Goal: Find specific page/section: Find specific page/section

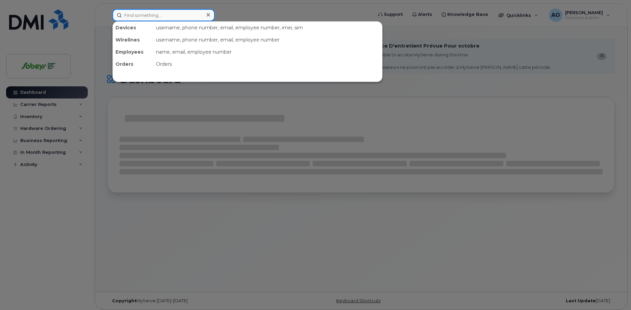
click at [139, 17] on input at bounding box center [163, 15] width 102 height 12
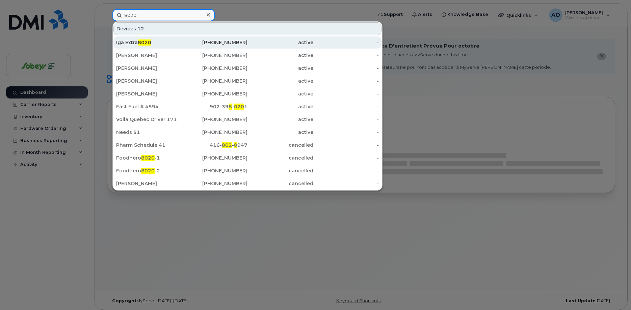
type input "8020"
click at [141, 44] on span "8020" at bounding box center [145, 43] width 14 height 6
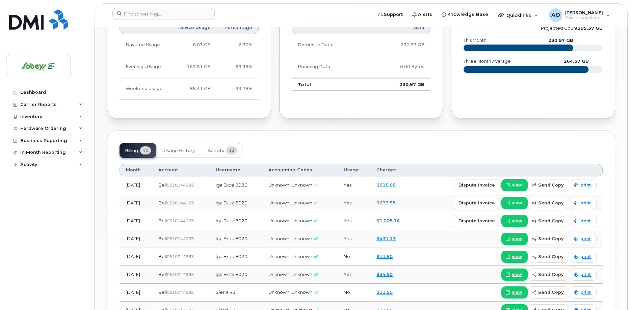
scroll to position [442, 0]
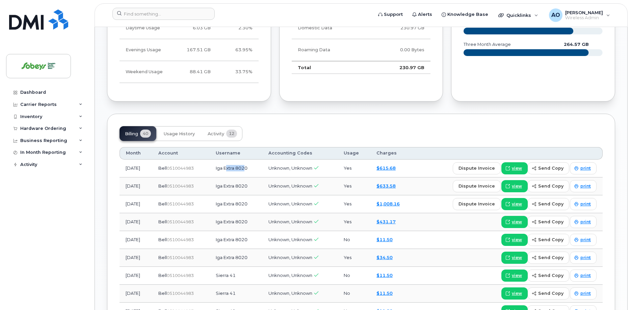
drag, startPoint x: 246, startPoint y: 168, endPoint x: 236, endPoint y: 165, distance: 10.1
click at [236, 168] on td "Iga Extra 8020" at bounding box center [236, 169] width 53 height 18
click at [248, 174] on td "Iga Extra 8020" at bounding box center [236, 169] width 53 height 18
drag, startPoint x: 255, startPoint y: 168, endPoint x: 240, endPoint y: 172, distance: 15.0
click at [240, 169] on td "Iga Extra 8020" at bounding box center [236, 169] width 53 height 18
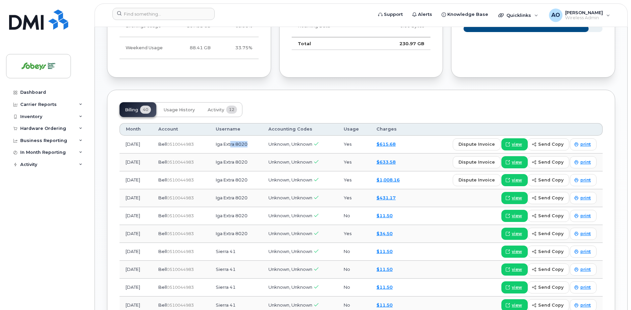
scroll to position [476, 0]
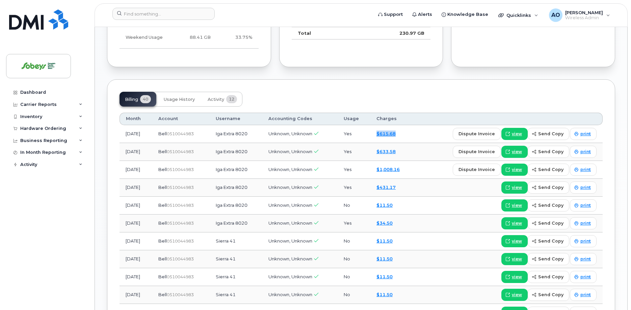
drag, startPoint x: 408, startPoint y: 188, endPoint x: 380, endPoint y: 131, distance: 63.4
drag, startPoint x: 227, startPoint y: 241, endPoint x: 249, endPoint y: 241, distance: 22.6
click at [249, 241] on td "Sierra 41" at bounding box center [236, 242] width 53 height 18
drag, startPoint x: 403, startPoint y: 220, endPoint x: 381, endPoint y: 201, distance: 29.2
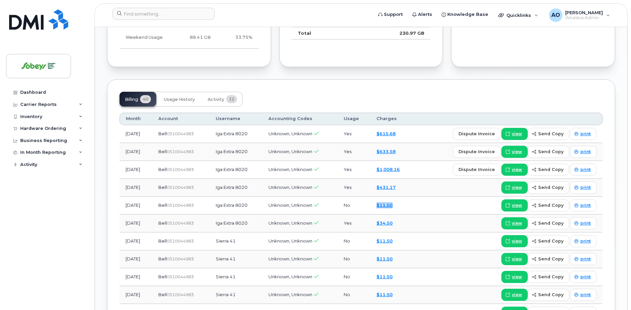
drag, startPoint x: 416, startPoint y: 188, endPoint x: 333, endPoint y: 143, distance: 94.6
click at [442, 190] on div "view send copy print" at bounding box center [509, 188] width 175 height 12
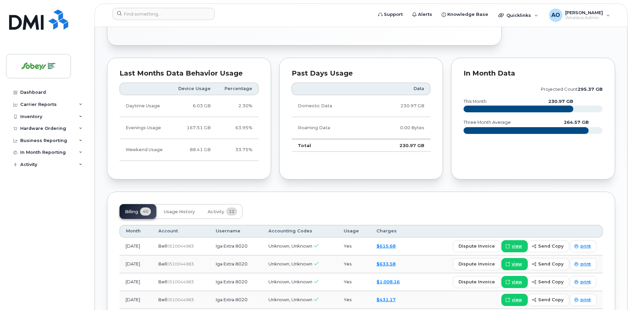
scroll to position [235, 0]
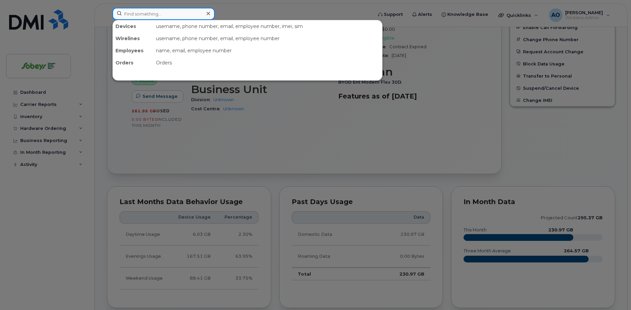
click at [171, 16] on input at bounding box center [163, 14] width 102 height 12
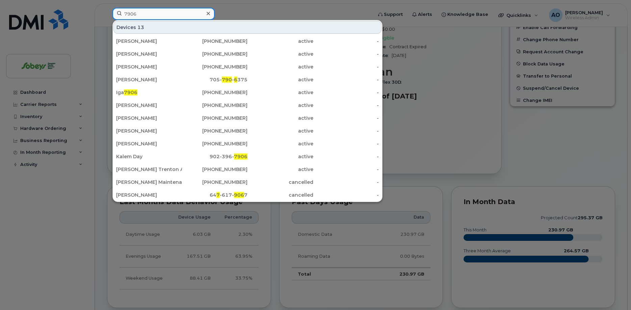
type input "7906"
click at [453, 145] on div at bounding box center [315, 155] width 631 height 310
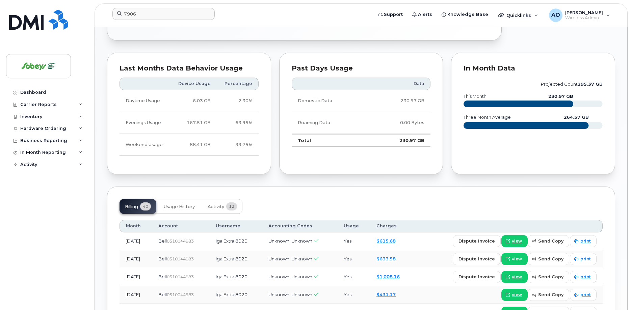
scroll to position [338, 0]
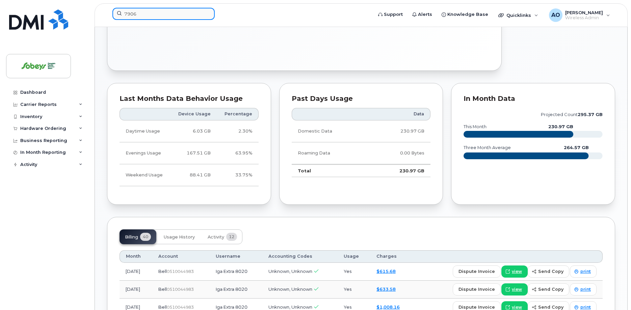
click at [161, 12] on input "7906" at bounding box center [163, 14] width 102 height 12
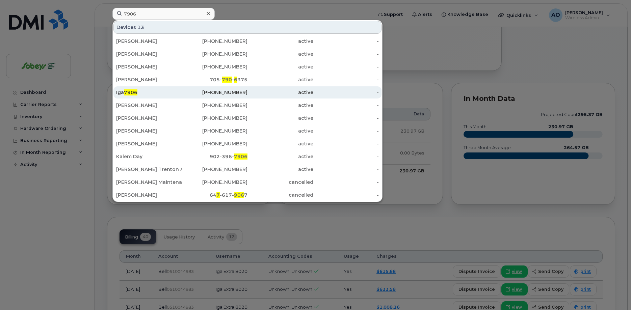
click at [130, 91] on span "7906" at bounding box center [131, 93] width 14 height 6
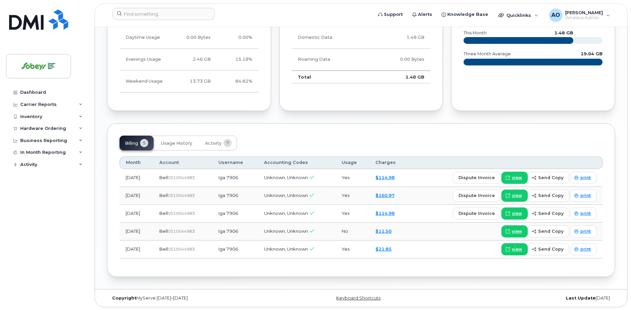
scroll to position [191, 0]
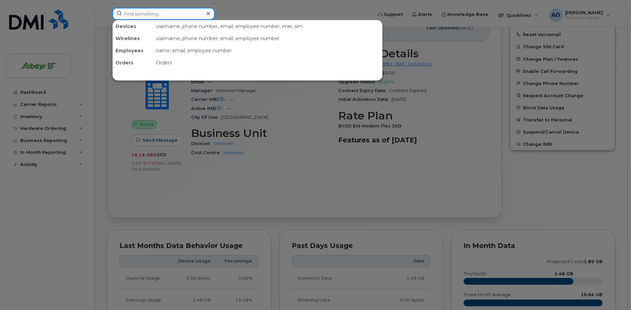
click at [156, 13] on input at bounding box center [163, 14] width 102 height 12
click at [129, 14] on input at bounding box center [163, 14] width 102 height 12
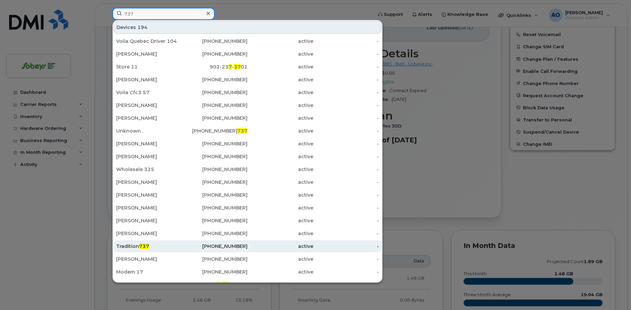
type input "737"
click at [144, 244] on div "Tradition 737" at bounding box center [149, 246] width 66 height 7
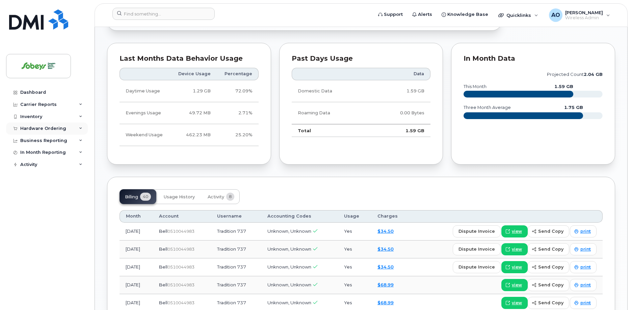
scroll to position [369, 0]
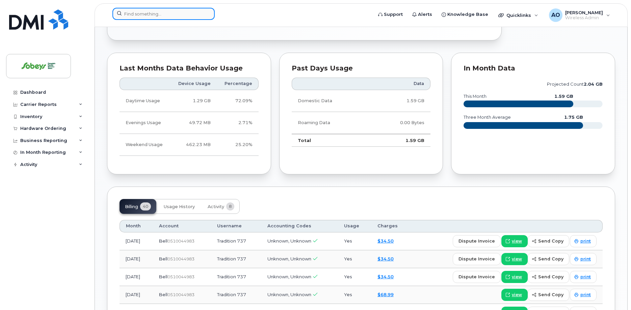
click at [135, 10] on input at bounding box center [163, 14] width 102 height 12
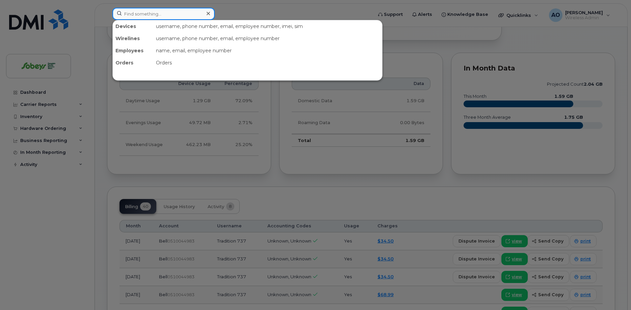
paste input "6189"
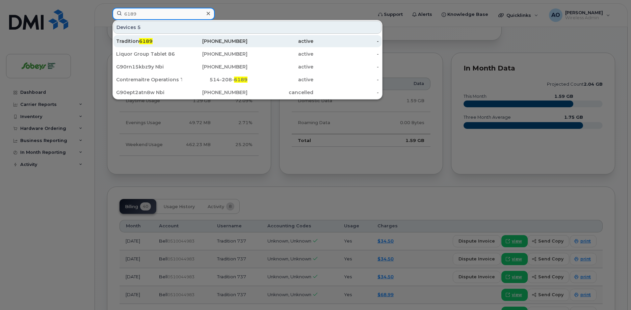
type input "6189"
click at [139, 40] on div "Tradition 6189" at bounding box center [149, 41] width 66 height 7
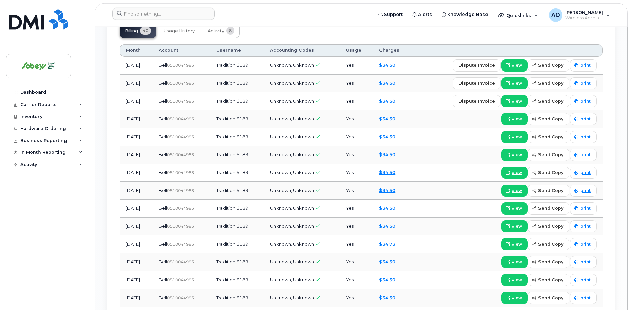
scroll to position [545, 0]
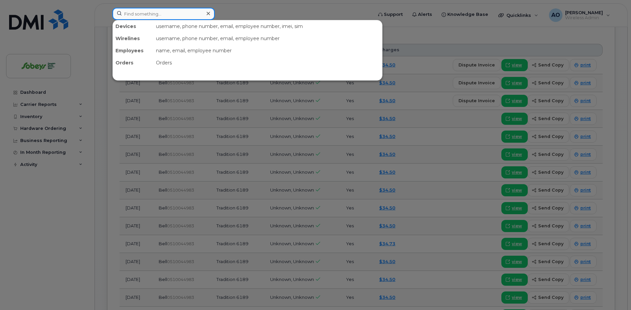
click at [174, 19] on input at bounding box center [163, 14] width 102 height 12
paste input "7924"
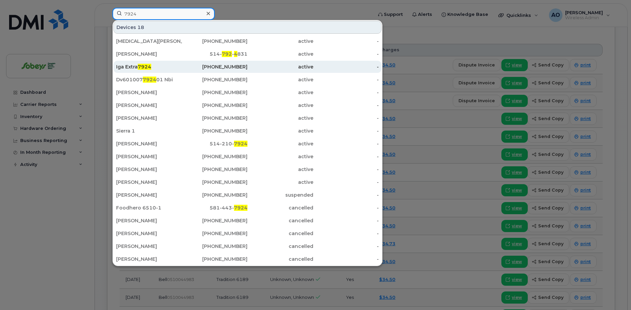
type input "7924"
click at [149, 70] on span "7924" at bounding box center [145, 67] width 14 height 6
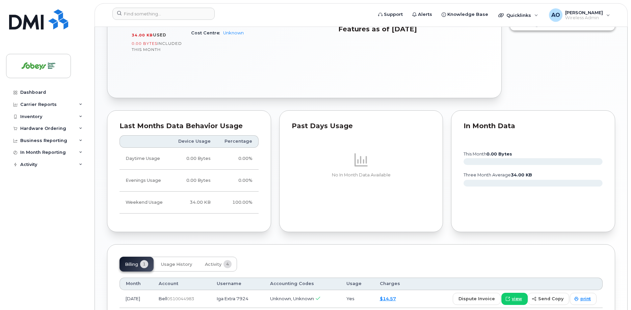
scroll to position [223, 0]
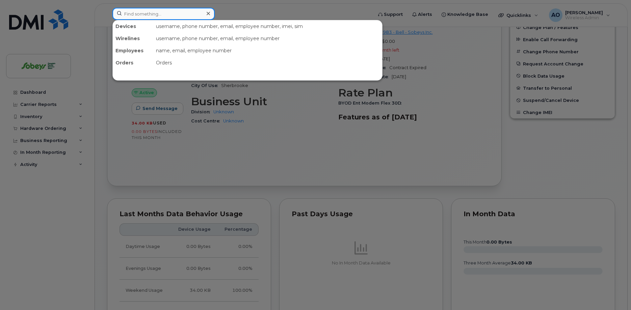
click at [170, 11] on input at bounding box center [163, 14] width 102 height 12
paste input "8675"
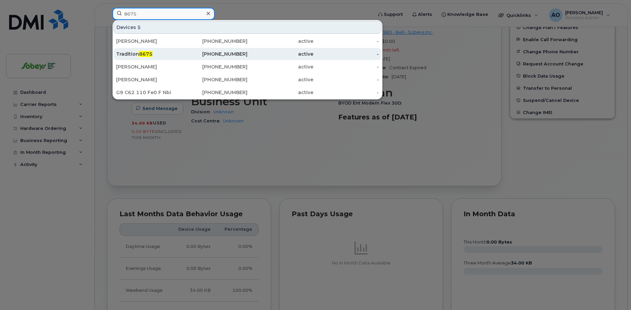
type input "8675"
click at [147, 57] on div "Tradition 8675" at bounding box center [149, 54] width 66 height 12
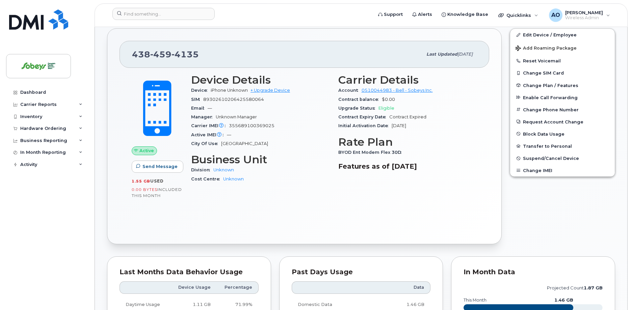
scroll to position [84, 0]
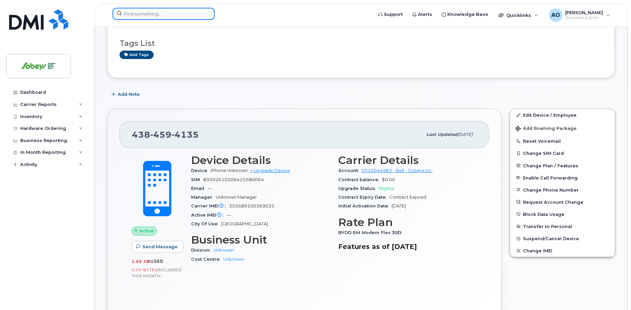
click at [163, 14] on input at bounding box center [163, 14] width 102 height 12
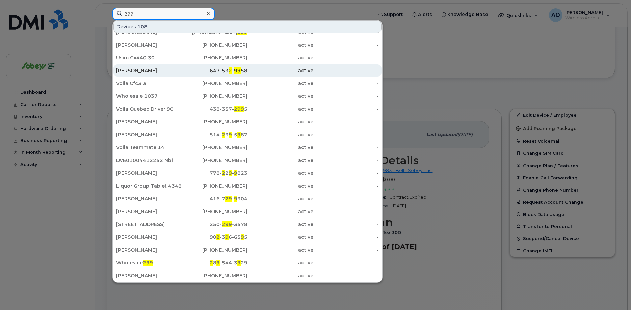
scroll to position [0, 0]
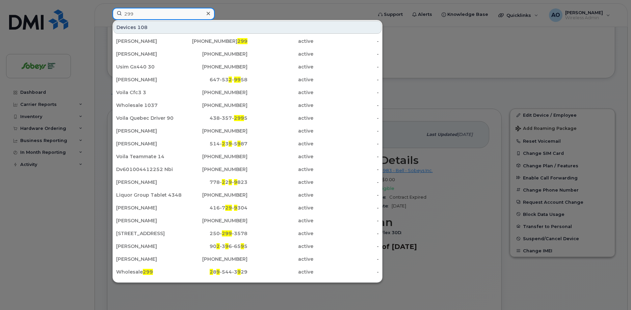
click at [132, 15] on input "299" at bounding box center [163, 14] width 102 height 12
click at [131, 15] on input "299" at bounding box center [163, 14] width 102 height 12
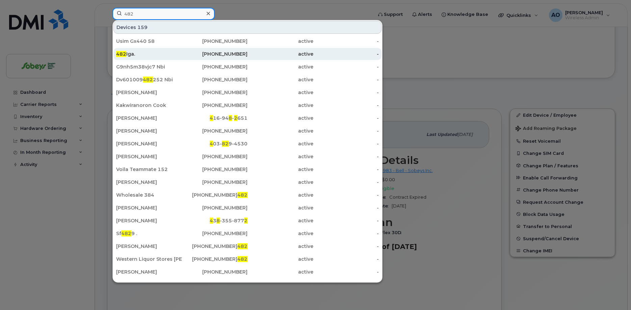
type input "482"
click at [139, 54] on div "482 Iga." at bounding box center [149, 54] width 66 height 7
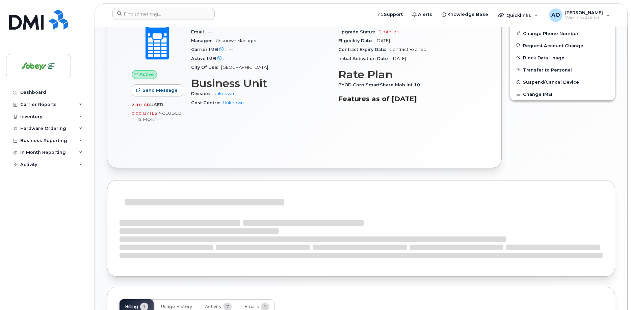
scroll to position [235, 0]
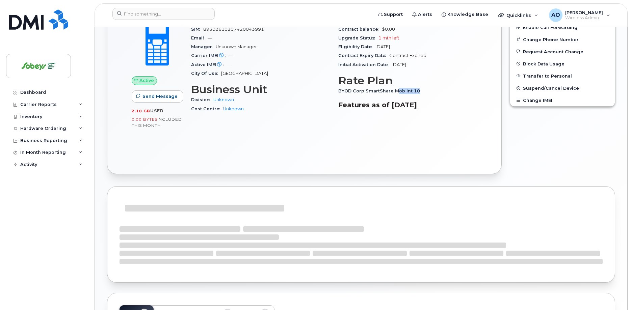
drag, startPoint x: 395, startPoint y: 92, endPoint x: 430, endPoint y: 94, distance: 34.9
click at [430, 94] on div "BYOD Corp SmartShare Mob Int 10" at bounding box center [407, 91] width 139 height 9
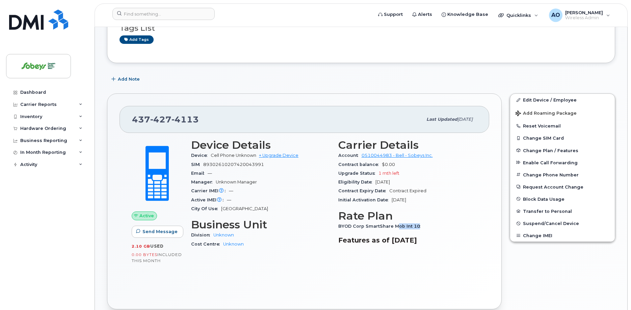
scroll to position [85, 0]
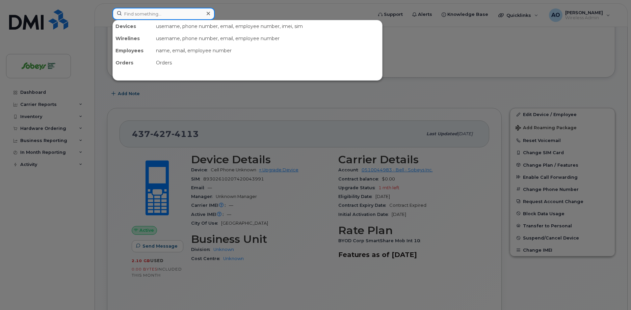
click at [153, 18] on input at bounding box center [163, 14] width 102 height 12
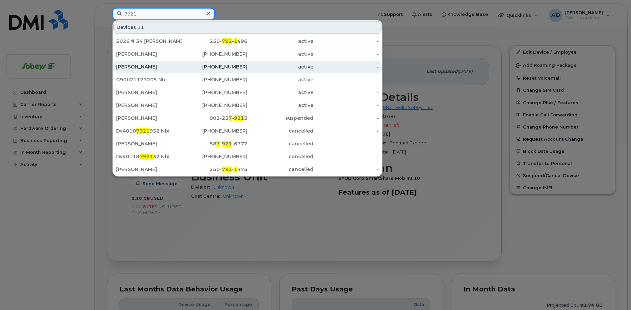
scroll to position [154, 0]
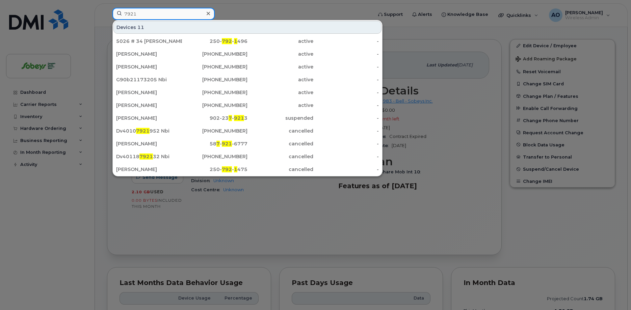
click at [130, 14] on input "7921" at bounding box center [163, 14] width 102 height 12
click at [129, 14] on input "7921" at bounding box center [163, 14] width 102 height 12
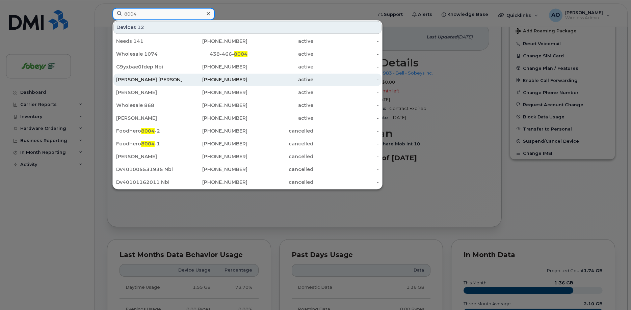
scroll to position [120, 0]
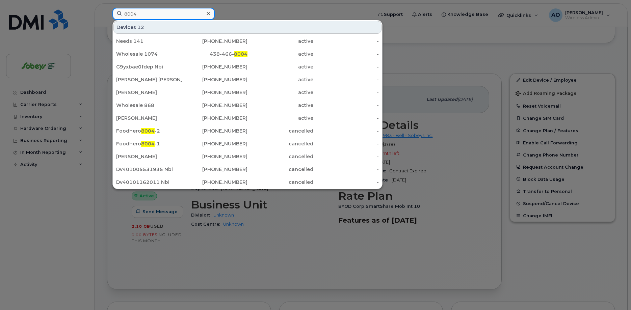
click at [131, 14] on input "8004" at bounding box center [163, 14] width 102 height 12
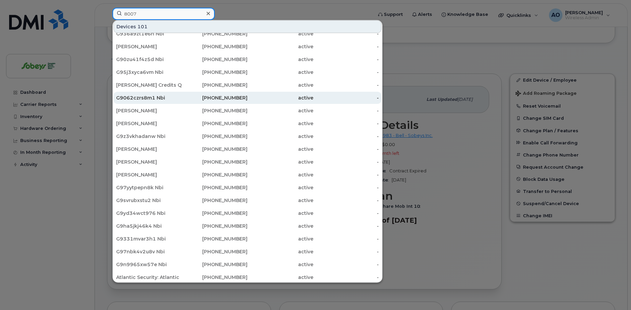
scroll to position [9, 0]
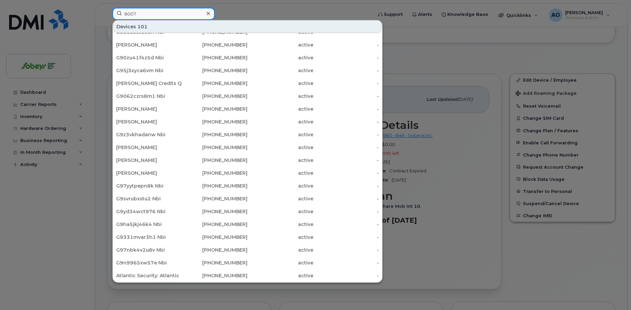
click at [132, 12] on input "8007" at bounding box center [163, 14] width 102 height 12
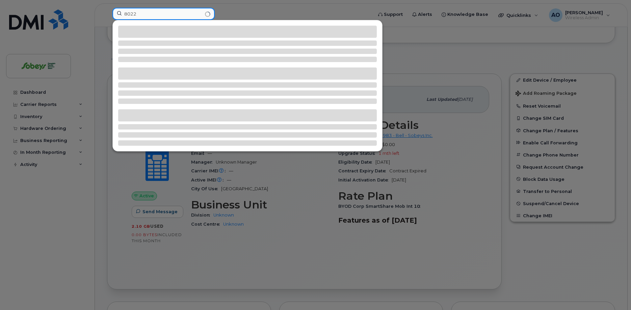
scroll to position [0, 0]
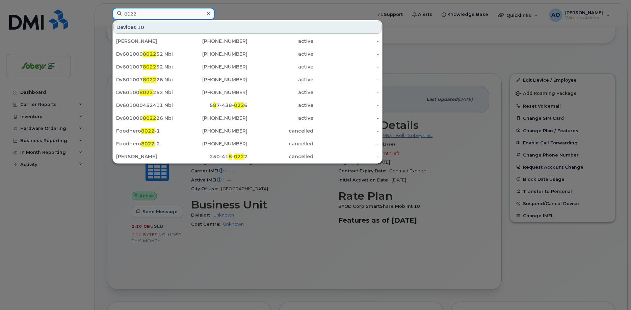
click at [133, 12] on input "8022" at bounding box center [163, 14] width 102 height 12
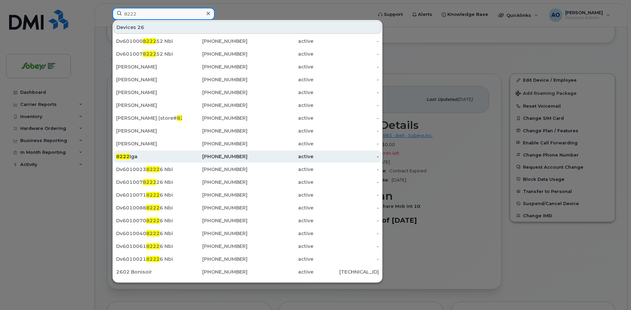
type input "8222"
click at [127, 157] on span "8222" at bounding box center [123, 157] width 14 height 6
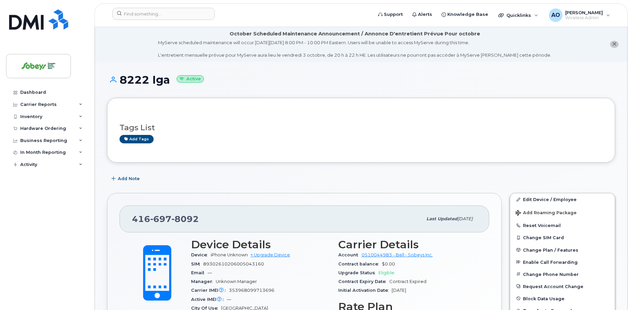
click at [139, 79] on h1 "8222 Iga Active" at bounding box center [361, 80] width 508 height 12
copy h1 "8222"
